Goal: Communication & Community: Connect with others

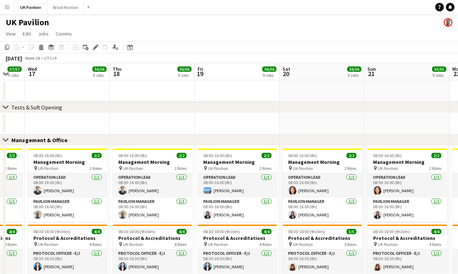
scroll to position [0, 0]
click at [10, 5] on app-icon "Menu" at bounding box center [7, 7] width 6 height 6
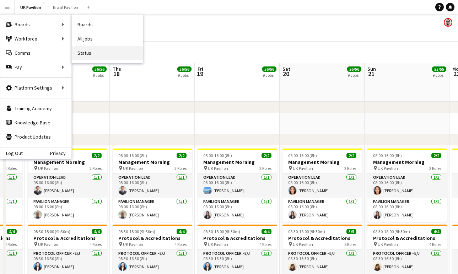
click at [99, 52] on link "Status" at bounding box center [107, 53] width 71 height 14
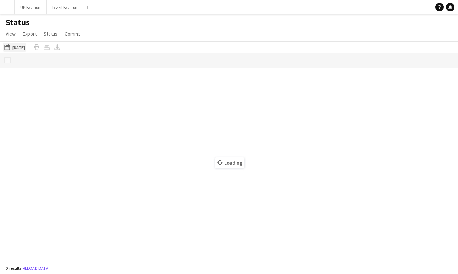
scroll to position [0, 0]
click at [26, 50] on button "[DATE] to [DATE] [DATE]" at bounding box center [14, 47] width 23 height 9
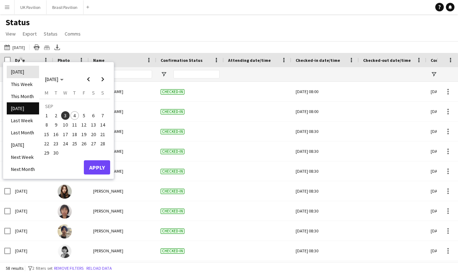
click at [17, 71] on li "[DATE]" at bounding box center [23, 72] width 32 height 12
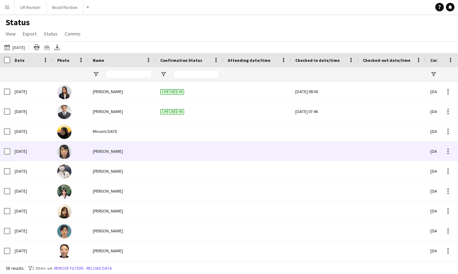
scroll to position [0, 0]
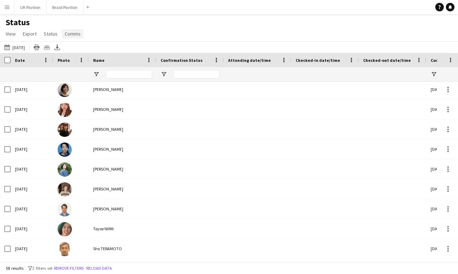
click at [78, 35] on span "Comms" at bounding box center [73, 34] width 16 height 6
drag, startPoint x: 98, startPoint y: 33, endPoint x: 94, endPoint y: 32, distance: 4.3
click at [98, 33] on div "Status View Views Default view New view Update view Delete view Edit name Custo…" at bounding box center [229, 29] width 458 height 24
click at [8, 37] on span "View" at bounding box center [11, 34] width 10 height 6
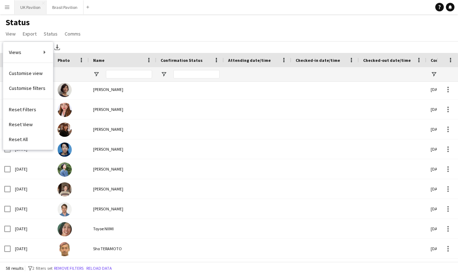
click at [36, 6] on button "UK Pavilion Close" at bounding box center [31, 7] width 32 height 14
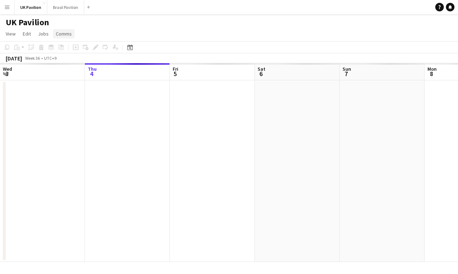
click at [65, 36] on span "Comms" at bounding box center [64, 34] width 16 height 6
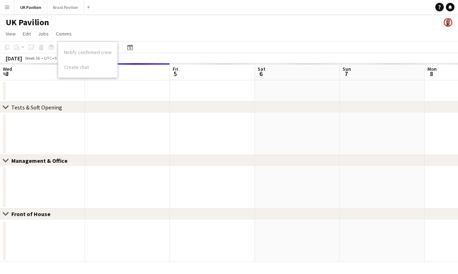
click at [69, 23] on div "UK Pavilion" at bounding box center [229, 21] width 458 height 14
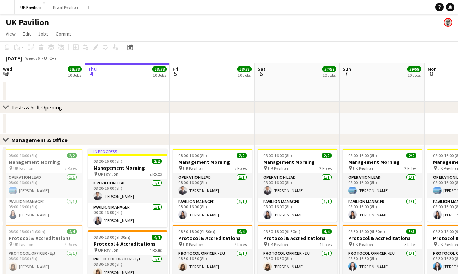
click at [6, 9] on app-icon "Menu" at bounding box center [7, 7] width 6 height 6
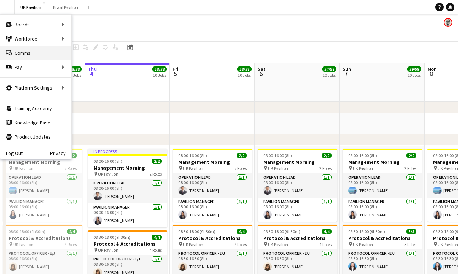
click at [21, 52] on link "Comms Comms" at bounding box center [35, 53] width 71 height 14
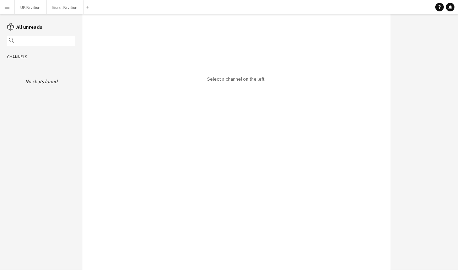
click at [7, 10] on app-icon "Menu" at bounding box center [7, 7] width 6 height 6
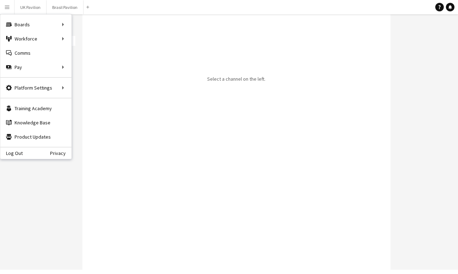
click at [110, 7] on app-navbar "Menu Boards Boards Boards All jobs Status Workforce Workforce My Workforce Recr…" at bounding box center [229, 7] width 458 height 14
